Goal: Task Accomplishment & Management: Complete application form

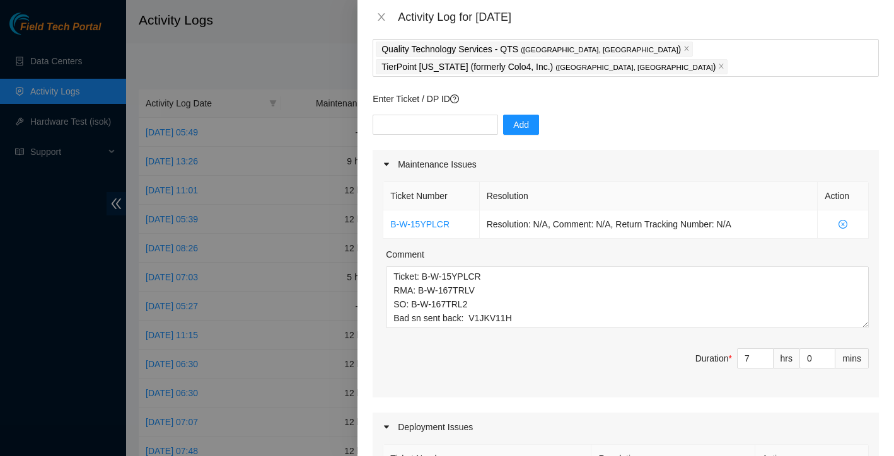
scroll to position [42, 0]
drag, startPoint x: 393, startPoint y: 258, endPoint x: 565, endPoint y: 383, distance: 213.0
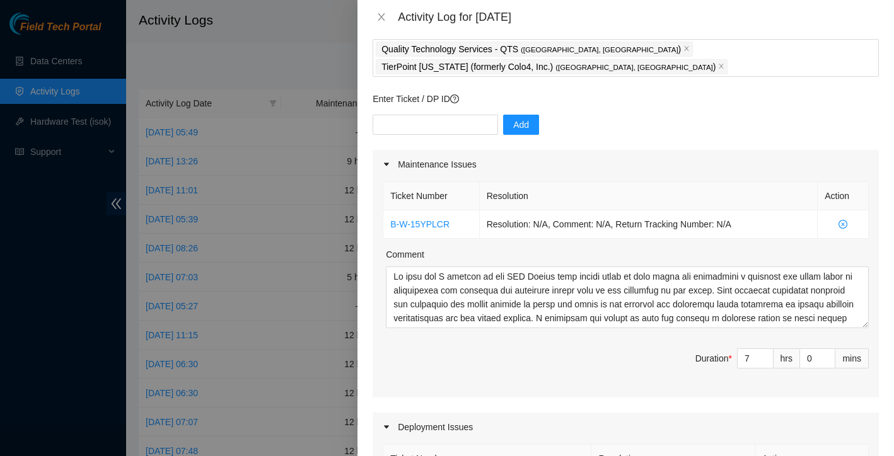
scroll to position [0, 0]
type textarea "On this day I started at the [GEOGRAPHIC_DATA] where my main focus was performi…"
type input "8"
click at [764, 353] on icon "up" at bounding box center [766, 355] width 4 height 4
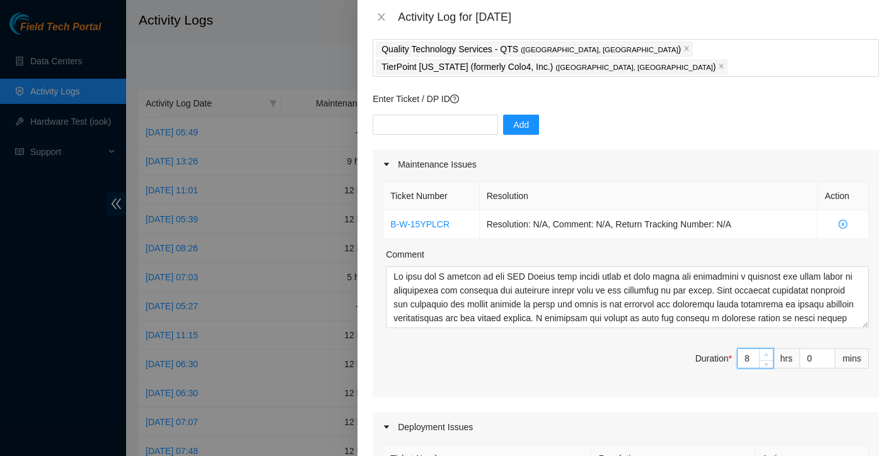
type input "9"
click at [764, 353] on icon "up" at bounding box center [766, 355] width 4 height 4
type input "10"
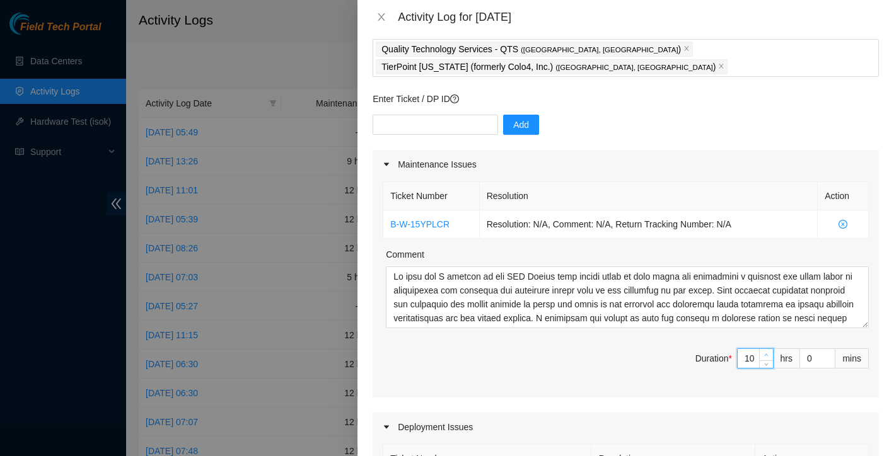
click at [764, 353] on icon "up" at bounding box center [766, 355] width 4 height 4
type input "11"
click at [764, 353] on icon "up" at bounding box center [766, 355] width 4 height 4
type input "12"
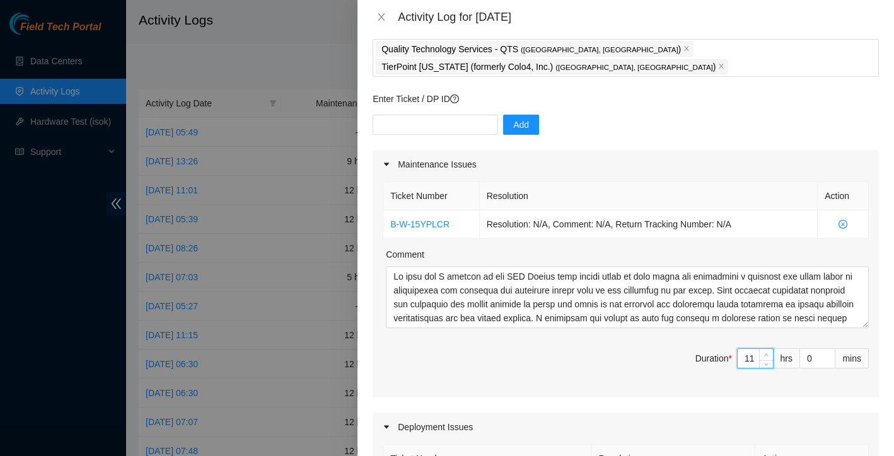
type input "12"
click at [764, 353] on icon "up" at bounding box center [766, 355] width 4 height 4
click at [609, 373] on div "Ticket Number Resolution Action B-W-15YPLCR Resolution: N/A, Comment: N/A, Retu…" at bounding box center [625, 288] width 506 height 219
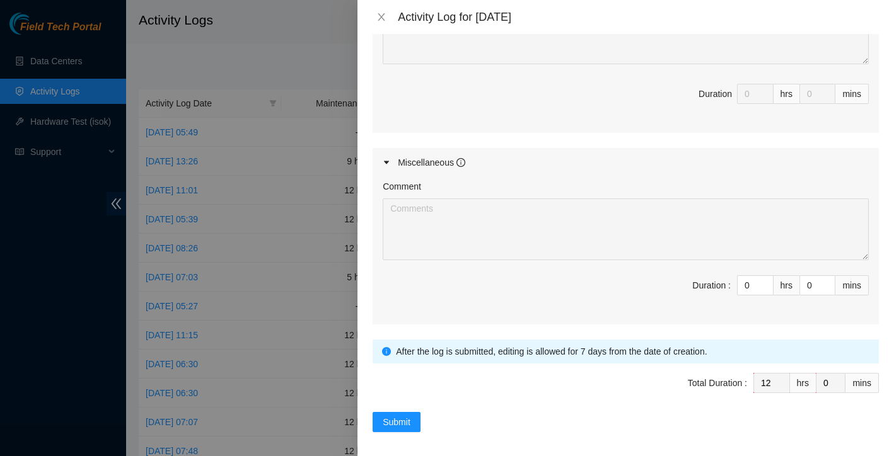
scroll to position [584, 0]
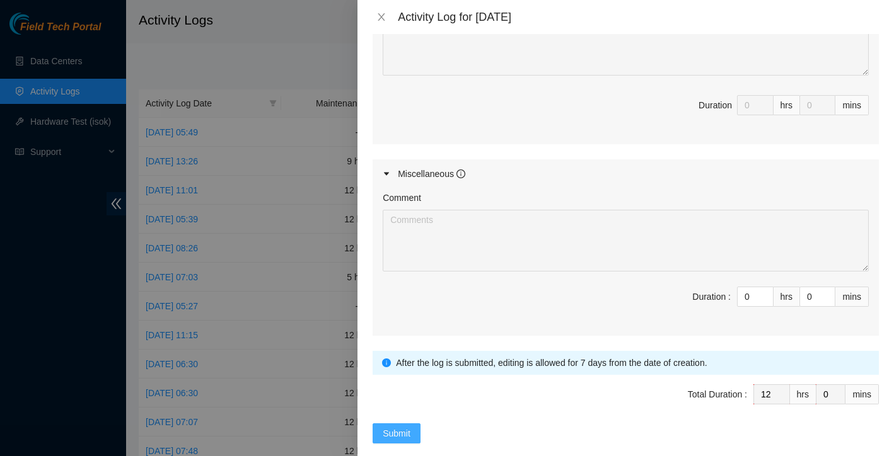
click at [412, 424] on button "Submit" at bounding box center [396, 434] width 48 height 20
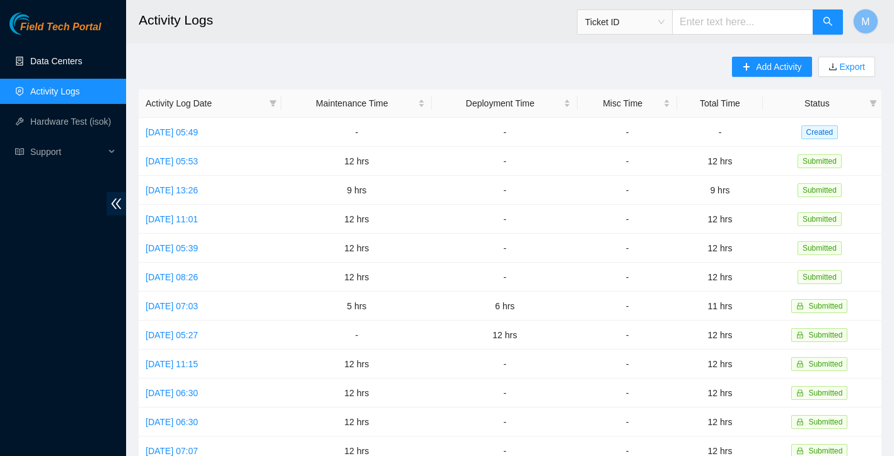
click at [62, 57] on link "Data Centers" at bounding box center [56, 61] width 52 height 10
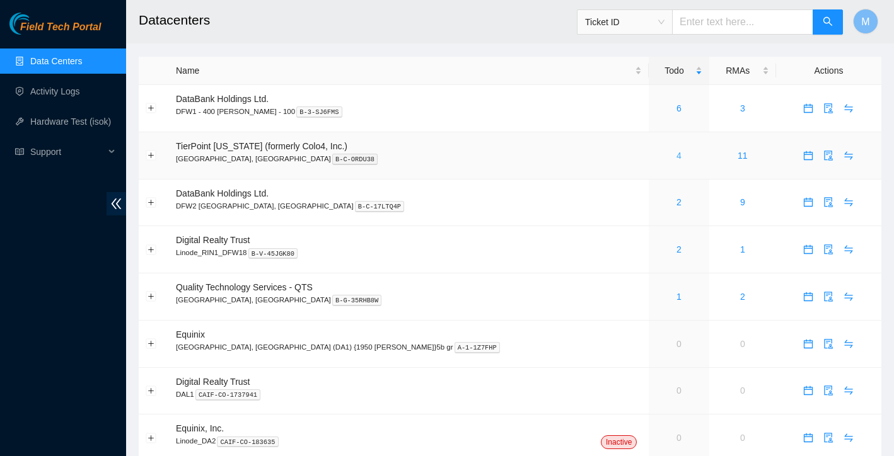
click at [676, 154] on link "4" at bounding box center [678, 156] width 5 height 10
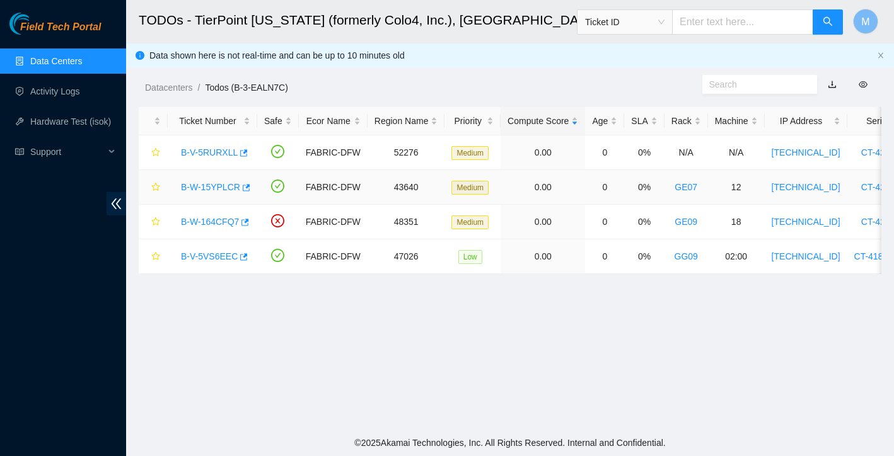
click at [219, 183] on link "B-W-15YPLCR" at bounding box center [210, 187] width 59 height 10
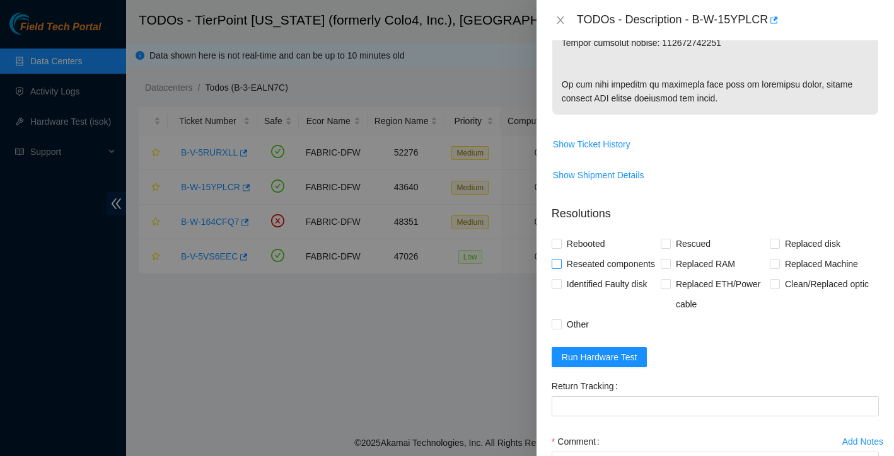
scroll to position [1003, 0]
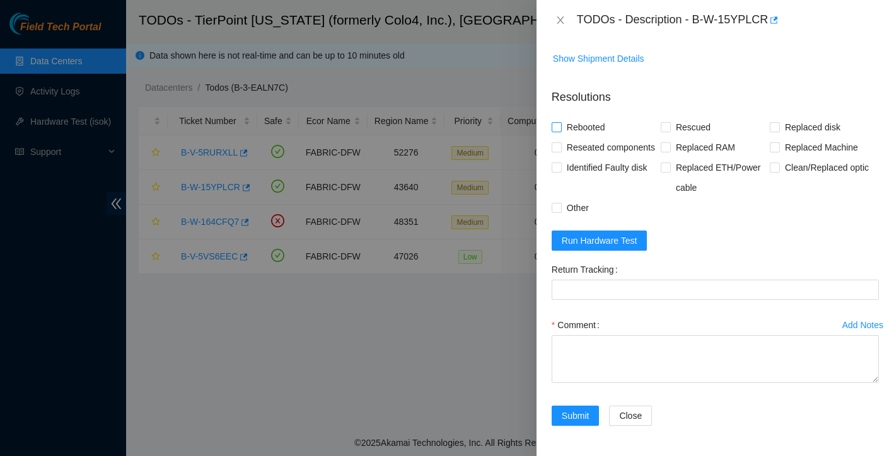
click at [558, 131] on input "Rebooted" at bounding box center [555, 126] width 9 height 9
checkbox input "true"
click at [771, 131] on input "Replaced disk" at bounding box center [774, 126] width 9 height 9
checkbox input "true"
click at [623, 225] on form "Resolutions Rebooted Rescued Replaced disk Reseated components Replaced RAM Rep…" at bounding box center [714, 260] width 327 height 362
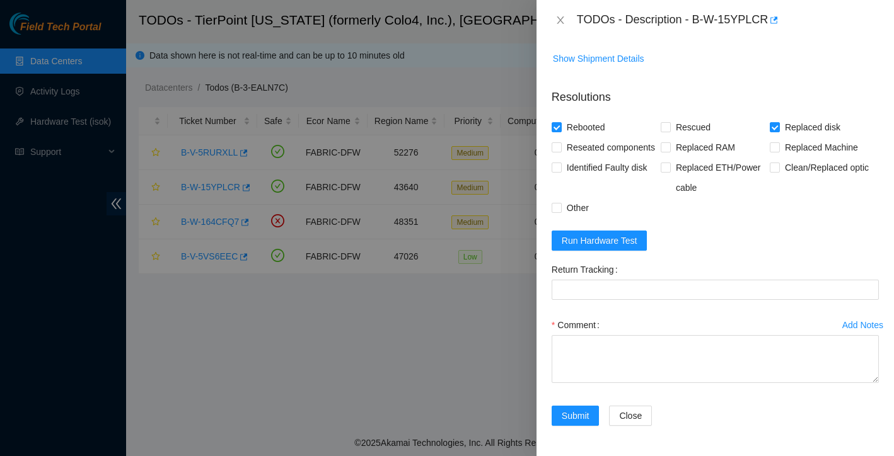
scroll to position [1050, 0]
click at [621, 246] on span "Run Hardware Test" at bounding box center [600, 241] width 76 height 14
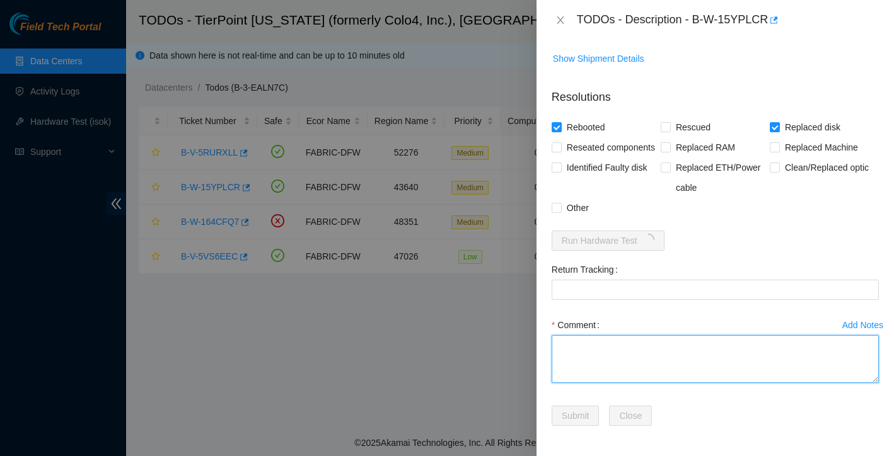
click at [608, 360] on textarea "Comment" at bounding box center [714, 359] width 327 height 48
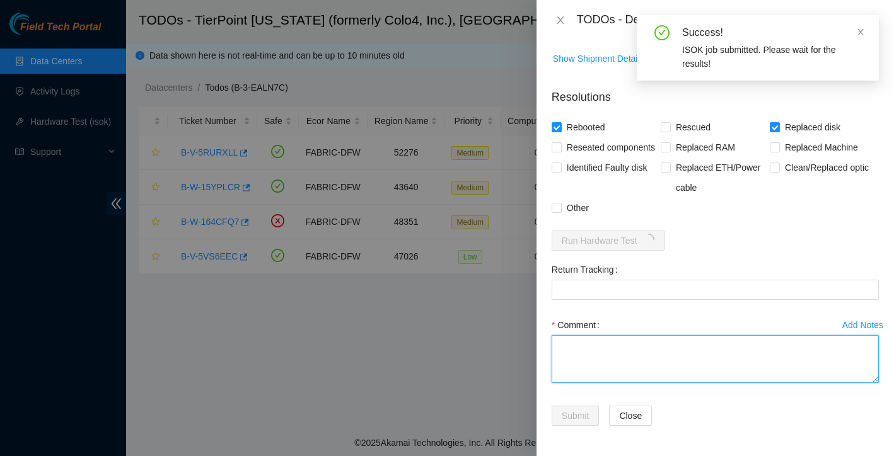
paste textarea "Ticket: B-W-15YPLCR RMA: B-W-167TRLV SO: B-W-167TRL2 Bad sn sent back: V1JKV11H…"
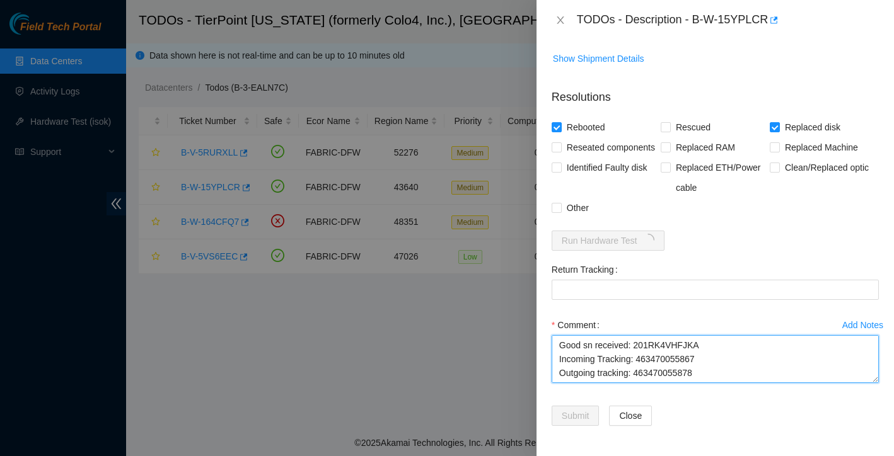
drag, startPoint x: 638, startPoint y: 376, endPoint x: 718, endPoint y: 375, distance: 79.4
click at [718, 375] on textarea "Ticket: B-W-15YPLCR RMA: B-W-167TRLV SO: B-W-167TRL2 Bad sn sent back: V1JKV11H…" at bounding box center [714, 359] width 327 height 48
type textarea "Ticket: B-W-15YPLCR RMA: B-W-167TRLV SO: B-W-167TRL2 Bad sn sent back: V1JKV11H…"
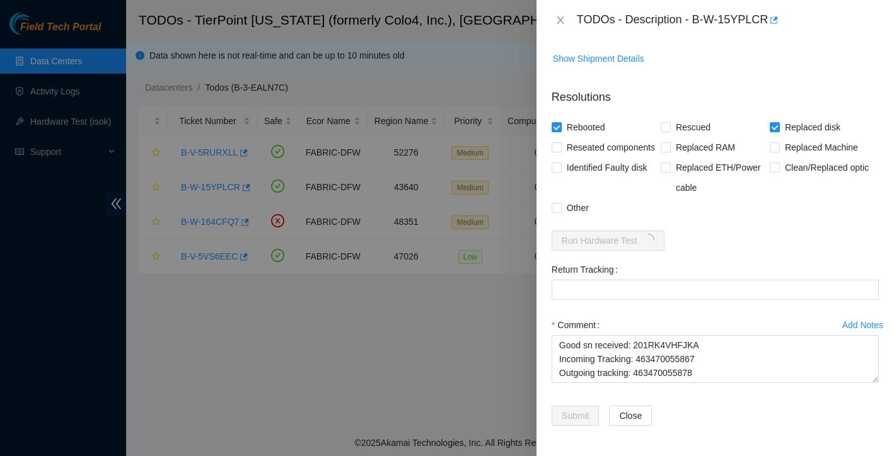
click at [597, 276] on label "Return Tracking" at bounding box center [586, 270] width 71 height 20
click at [597, 280] on Tracking "Return Tracking" at bounding box center [714, 290] width 327 height 20
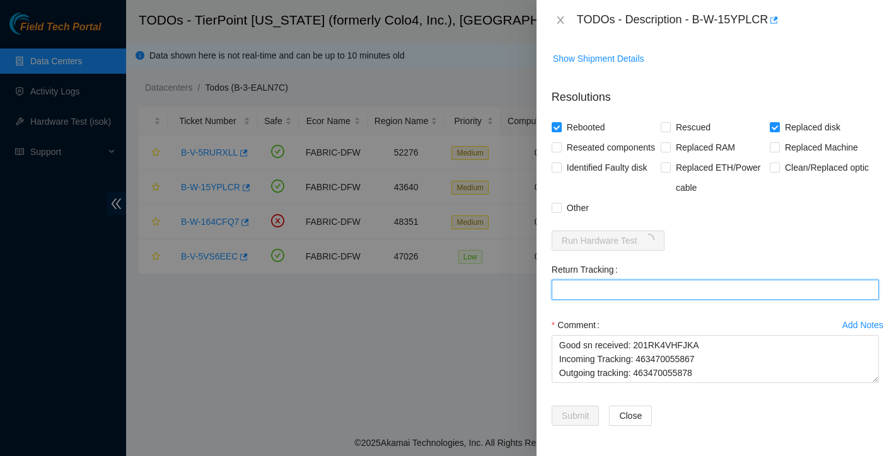
paste Tracking "463470055878"
type Tracking "463470055878"
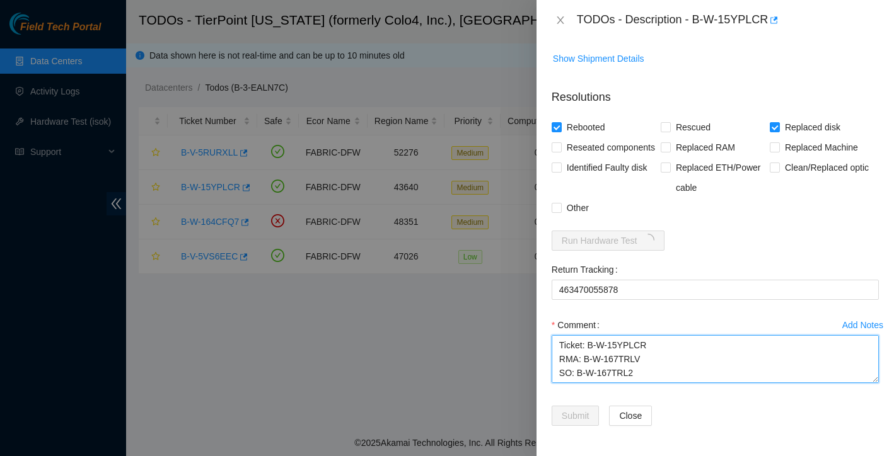
click at [556, 346] on textarea "Ticket: B-W-15YPLCR RMA: B-W-167TRLV SO: B-W-167TRL2 Bad sn sent back: V1JKV11H…" at bounding box center [714, 359] width 327 height 48
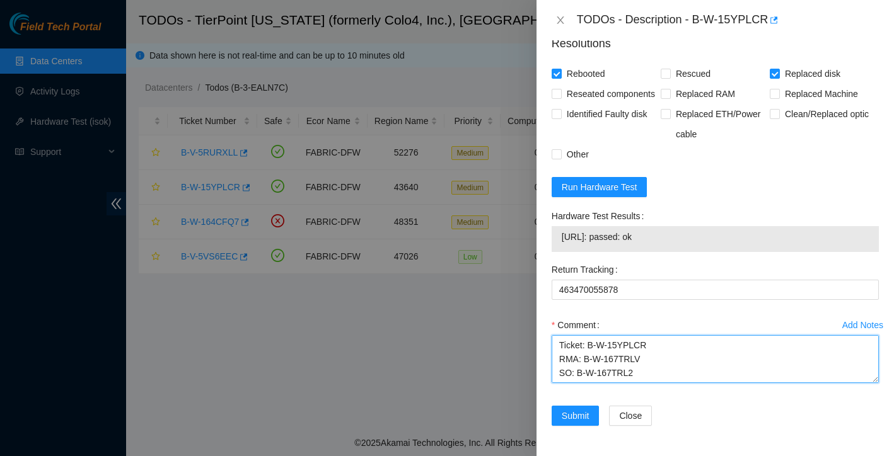
scroll to position [55, 0]
drag, startPoint x: 555, startPoint y: 352, endPoint x: 659, endPoint y: 433, distance: 131.6
click at [659, 433] on form "Resolutions Rebooted Rescued Replaced disk Reseated components Replaced RAM Rep…" at bounding box center [714, 233] width 327 height 416
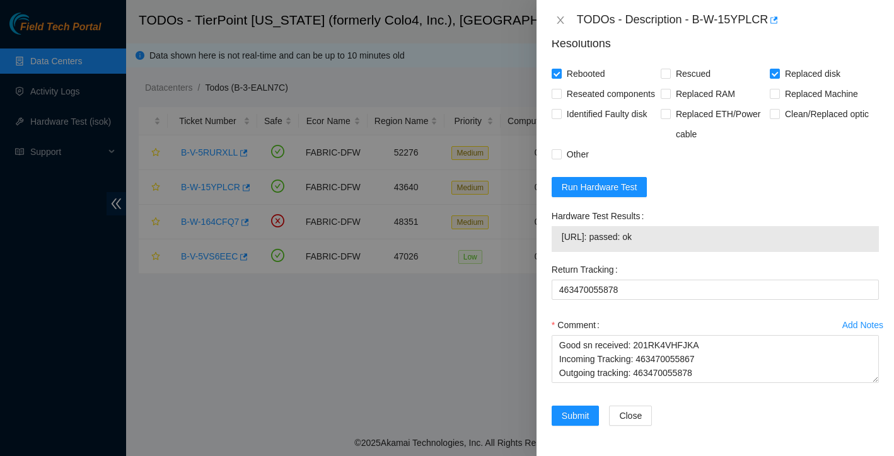
click at [645, 335] on div "Comment" at bounding box center [714, 325] width 327 height 20
click at [580, 423] on span "Submit" at bounding box center [576, 416] width 28 height 14
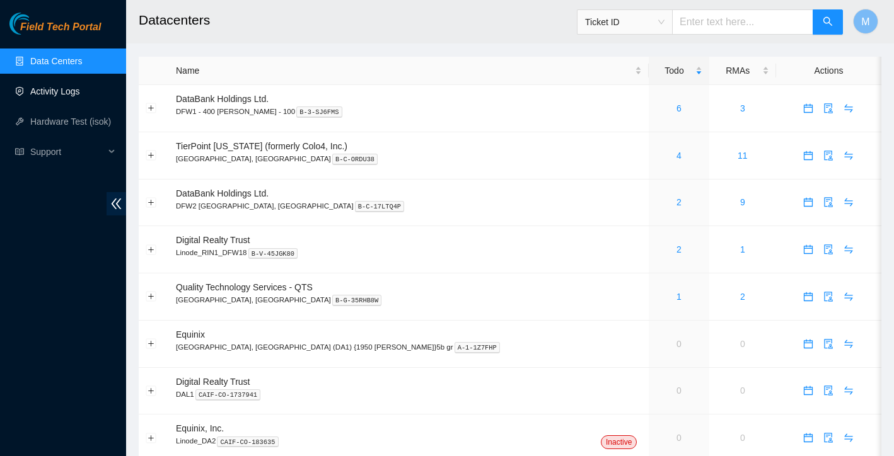
click at [62, 95] on link "Activity Logs" at bounding box center [55, 91] width 50 height 10
